Goal: Information Seeking & Learning: Learn about a topic

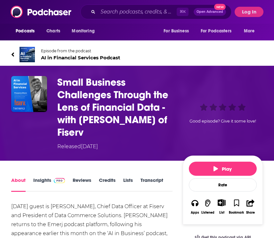
click at [53, 56] on span "AI in Financial Services Podcast" at bounding box center [81, 58] width 80 height 6
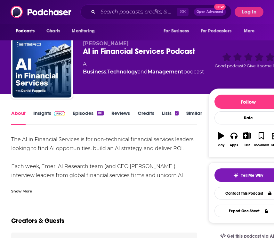
scroll to position [5, 0]
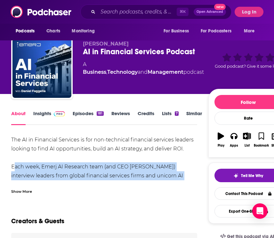
drag, startPoint x: 11, startPoint y: 165, endPoint x: 200, endPoint y: 174, distance: 189.1
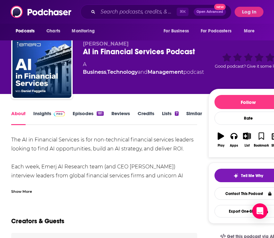
click at [21, 190] on div "Show More" at bounding box center [21, 191] width 21 height 6
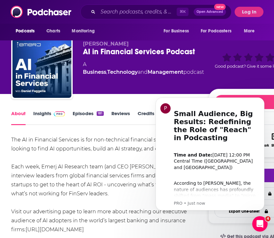
scroll to position [0, 0]
click at [64, 184] on div "The AI in Financial Services is for non-technical financial services leaders lo…" at bounding box center [104, 184] width 186 height 99
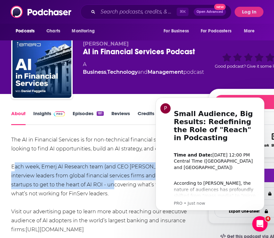
drag, startPoint x: 67, startPoint y: 185, endPoint x: 10, endPoint y: 166, distance: 59.4
copy div "Each week, Emerj AI Research team (and CEO [PERSON_NAME]) interview leaders fro…"
